Goal: Navigation & Orientation: Find specific page/section

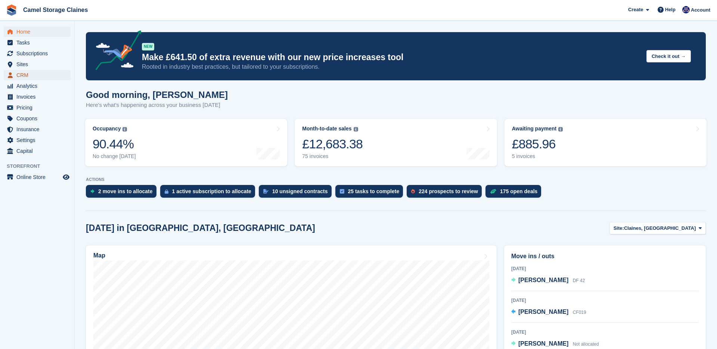
click at [40, 79] on span "CRM" at bounding box center [38, 75] width 45 height 10
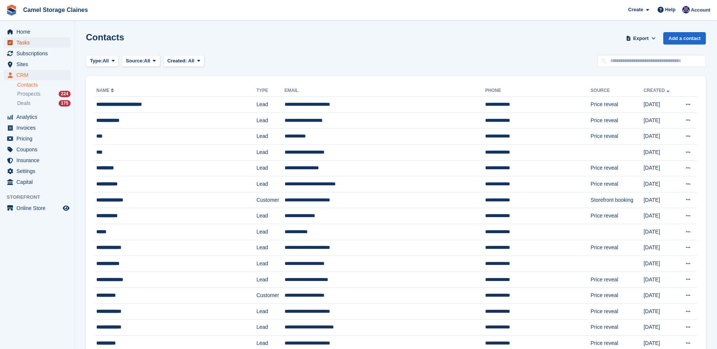
click at [25, 44] on span "Tasks" at bounding box center [38, 42] width 45 height 10
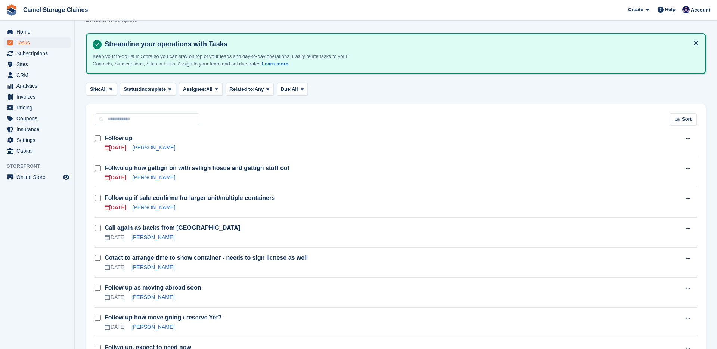
scroll to position [28, 0]
